Goal: Use online tool/utility: Utilize a website feature to perform a specific function

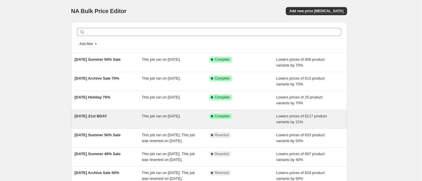
click at [94, 114] on span "10.1.25 21st BDAY" at bounding box center [91, 116] width 33 height 4
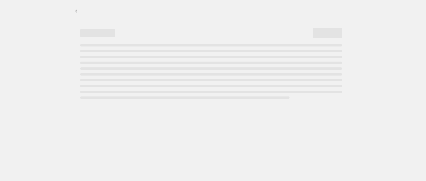
select select "percentage"
select select "collection"
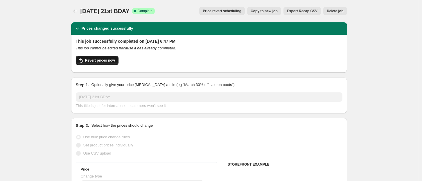
click at [103, 60] on span "Revert prices now" at bounding box center [100, 60] width 30 height 5
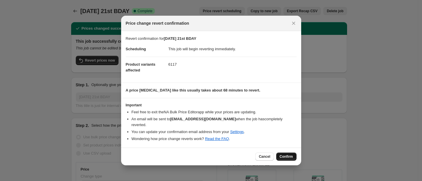
click at [289, 155] on span "Confirm" at bounding box center [286, 156] width 13 height 5
